Goal: Task Accomplishment & Management: Manage account settings

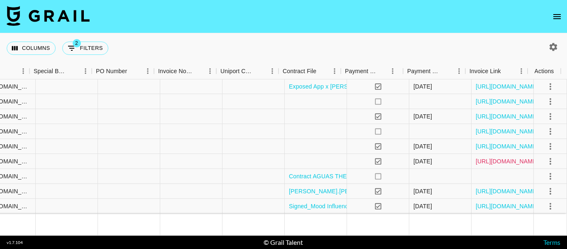
scroll to position [186, 818]
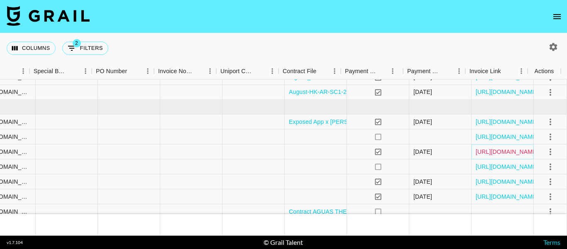
click at [512, 150] on link "https://in.xero.com/gfaWpTdE3gUfTUArzjPesNfaBOL4VsgmDvMeDXyu" at bounding box center [507, 151] width 63 height 8
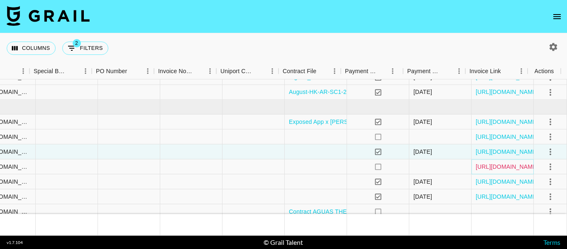
click at [495, 164] on link "https://in.xero.com/5LHEXGmgn0yYAs9YISr8sMAik50j4ID1ckSFJGM2" at bounding box center [507, 166] width 63 height 8
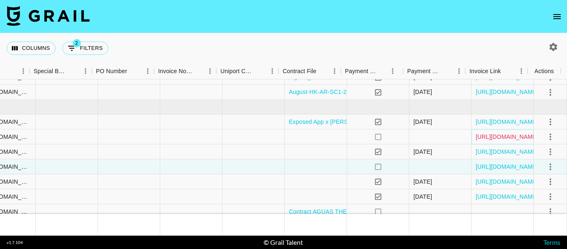
click at [482, 139] on link "https://in.xero.com/4HHIioDNkQiAy5l2NGk6jBKEcC1Y1RLt0Z1AUKUn" at bounding box center [507, 136] width 63 height 8
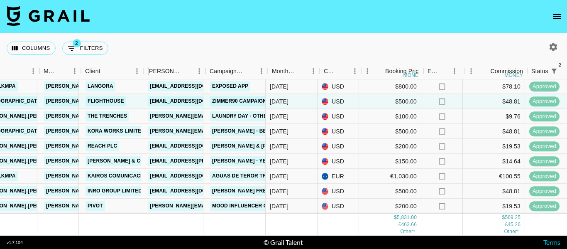
scroll to position [227, 195]
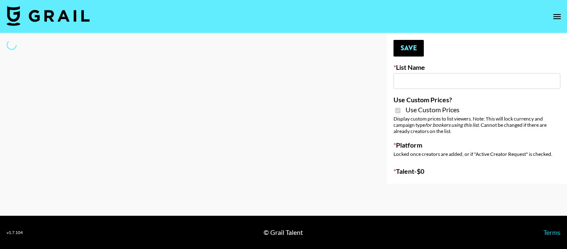
type input "Petlibro (30th Sept)"
checkbox input "true"
select select "Brand"
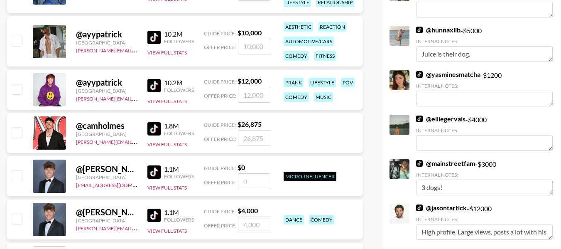
scroll to position [10, 0]
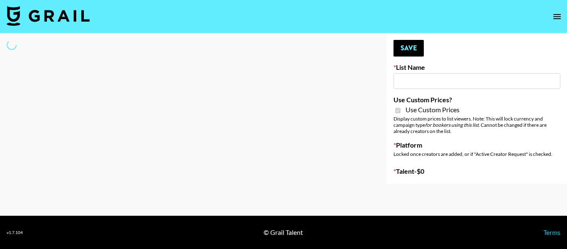
type input "Whiteout Survival ([DATE])"
checkbox input "true"
select select "Brand"
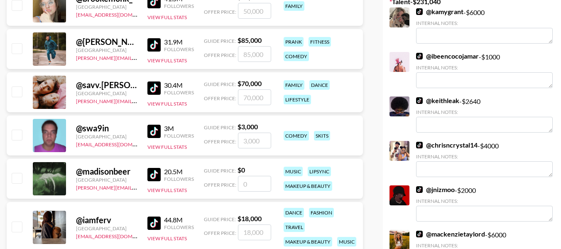
scroll to position [125, 0]
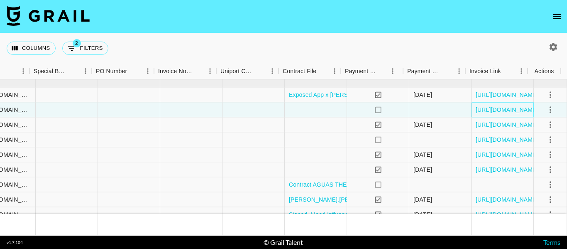
scroll to position [227, 818]
